Goal: Information Seeking & Learning: Find specific fact

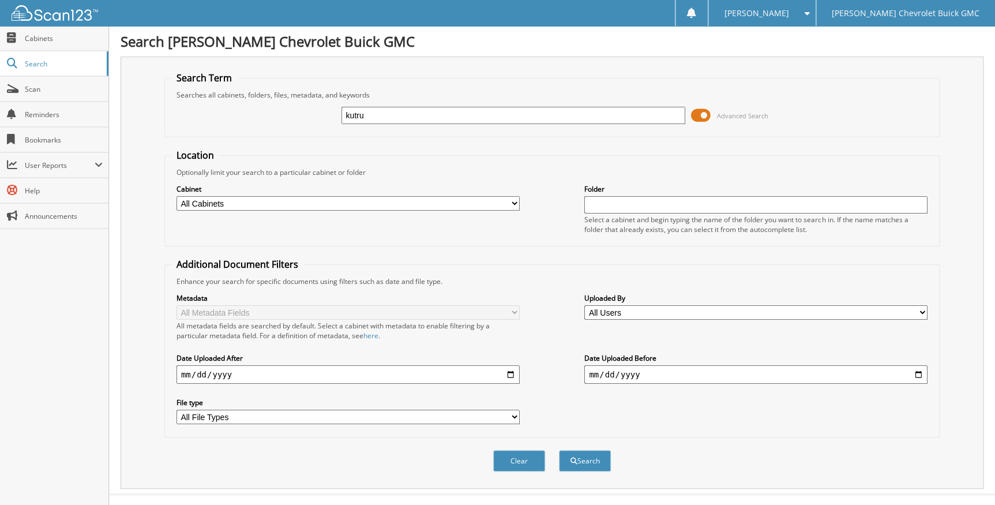
type input "kutru"
click at [559, 450] on button "Search" at bounding box center [585, 460] width 52 height 21
type input "kutrufis"
click at [559, 450] on button "Search" at bounding box center [585, 460] width 52 height 21
drag, startPoint x: 392, startPoint y: 112, endPoint x: 304, endPoint y: 108, distance: 87.2
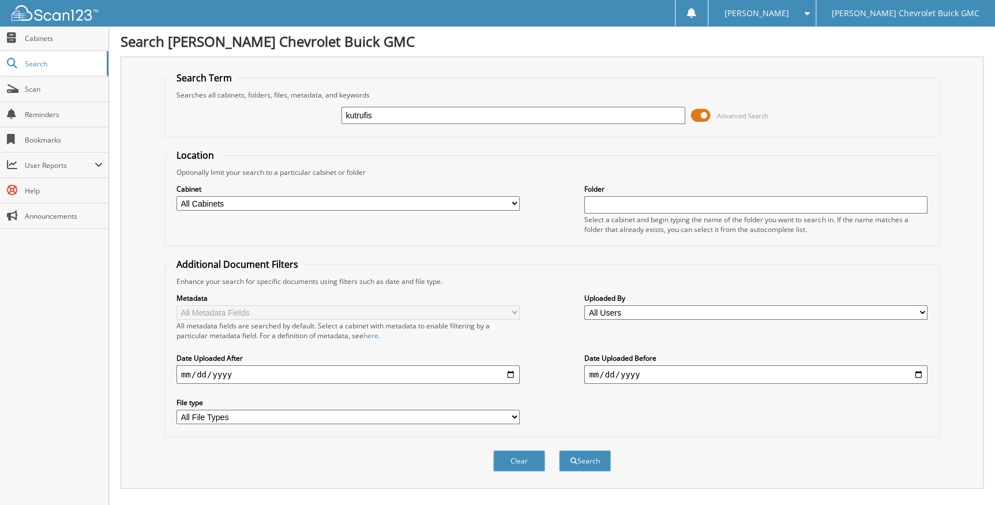
click at [306, 109] on div "kutrufis Advanced Search" at bounding box center [552, 115] width 762 height 31
type input "CB059"
click at [559, 450] on button "Search" at bounding box center [585, 460] width 52 height 21
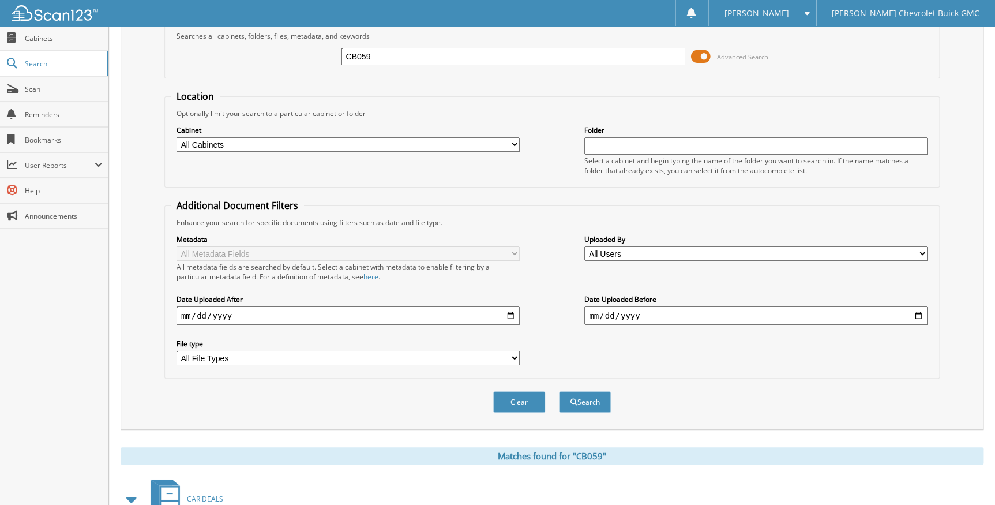
scroll to position [288, 0]
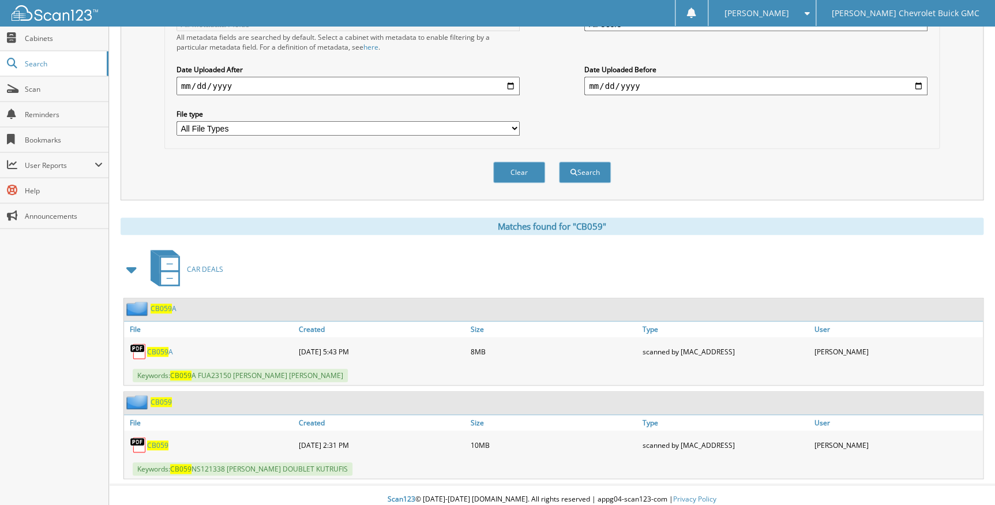
click at [157, 440] on span "CB059" at bounding box center [157, 445] width 21 height 10
